Goal: Task Accomplishment & Management: Use online tool/utility

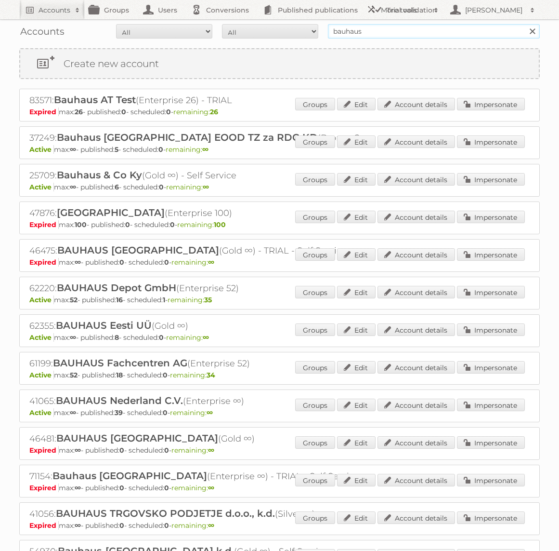
click at [424, 34] on input "bauhaus" at bounding box center [434, 31] width 212 height 14
type input "Praxis"
click at [525, 24] on input "Search" at bounding box center [532, 31] width 14 height 14
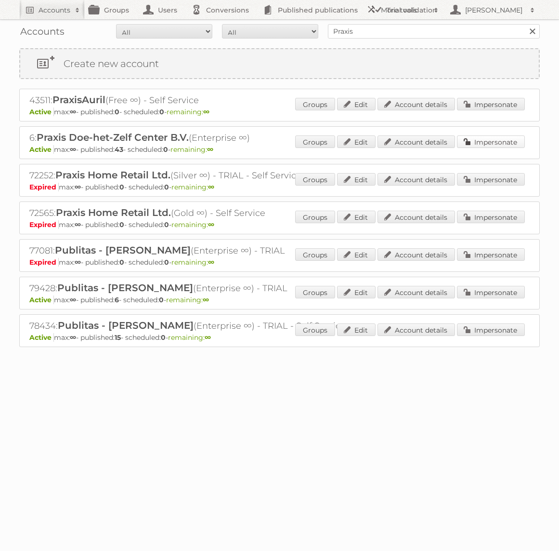
click at [487, 140] on link "Impersonate" at bounding box center [491, 141] width 68 height 13
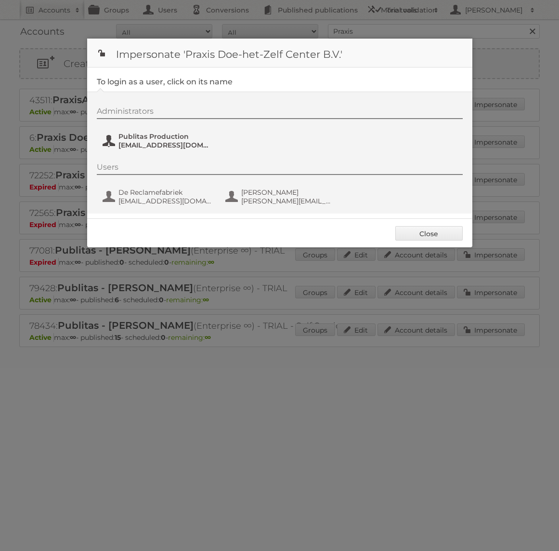
click at [152, 137] on span "Publitas Production" at bounding box center [165, 136] width 93 height 9
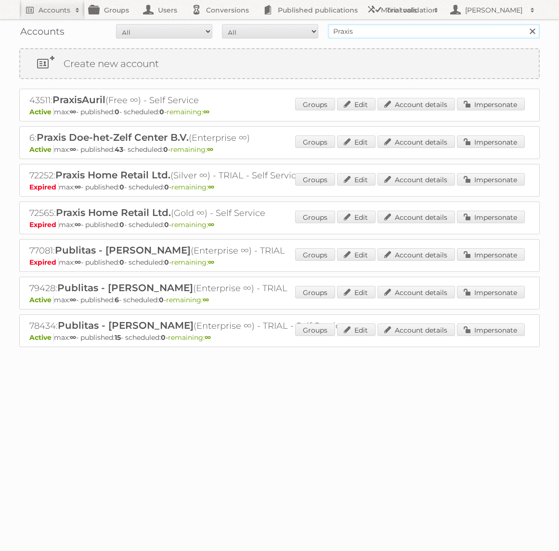
click at [351, 28] on input "Praxis" at bounding box center [434, 31] width 212 height 14
type input "GAMMA"
click at [525, 24] on input "Search" at bounding box center [532, 31] width 14 height 14
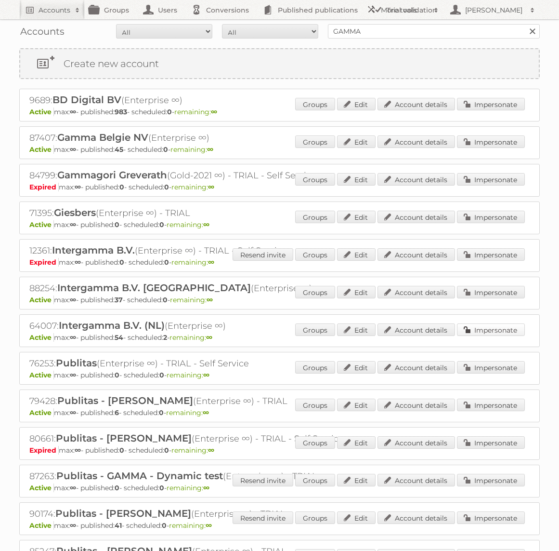
click at [513, 329] on link "Impersonate" at bounding box center [491, 329] width 68 height 13
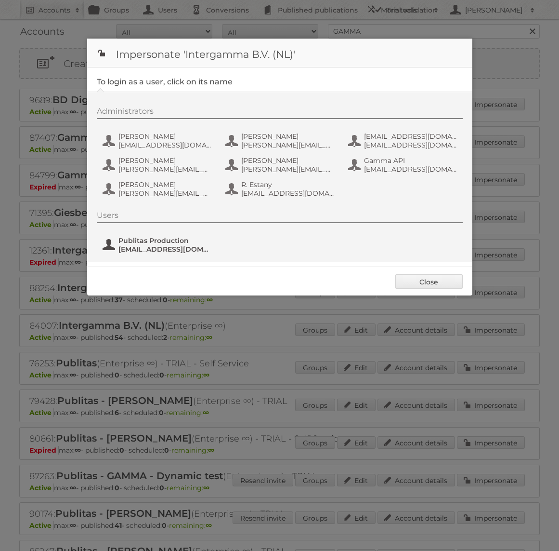
click at [169, 251] on span "fs+gamma@publitas.com" at bounding box center [165, 249] width 93 height 9
